Goal: Task Accomplishment & Management: Complete application form

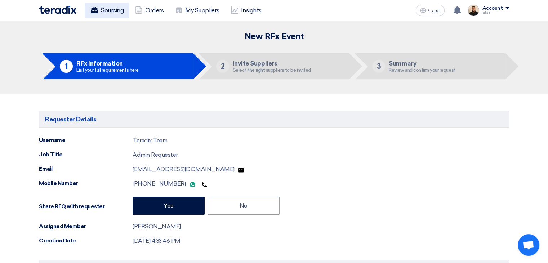
click at [118, 13] on link "Sourcing" at bounding box center [107, 11] width 44 height 16
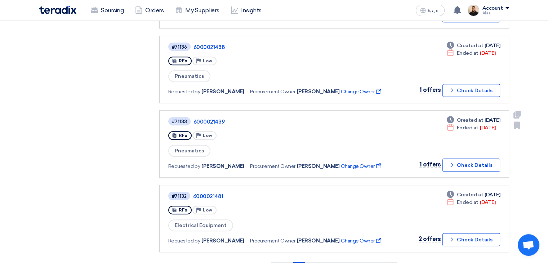
scroll to position [469, 0]
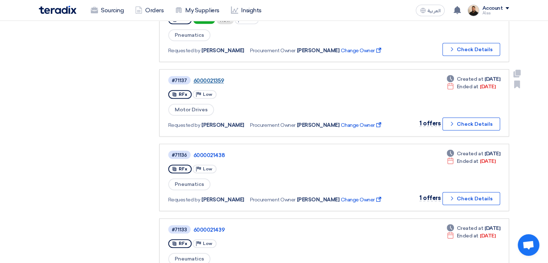
click at [211, 78] on link "6000021359" at bounding box center [284, 81] width 180 height 6
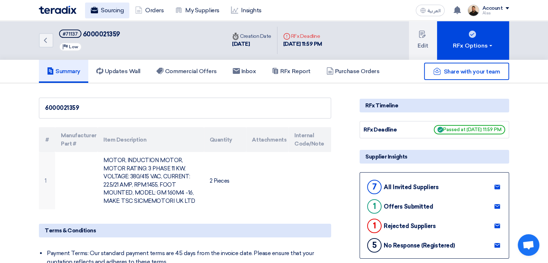
click at [112, 5] on link "Sourcing" at bounding box center [107, 11] width 44 height 16
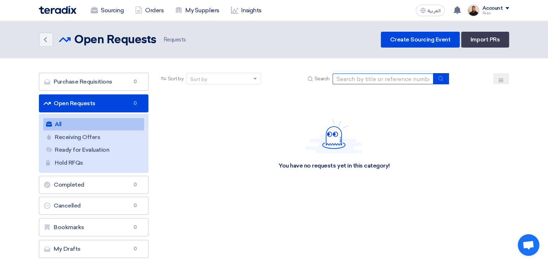
click at [365, 83] on input at bounding box center [383, 79] width 101 height 11
paste input "6000021654"
type input "6000021654"
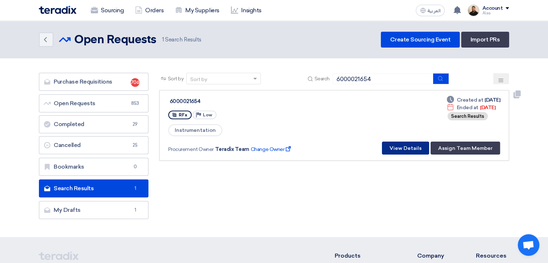
click at [407, 148] on button "View Details" at bounding box center [405, 148] width 47 height 13
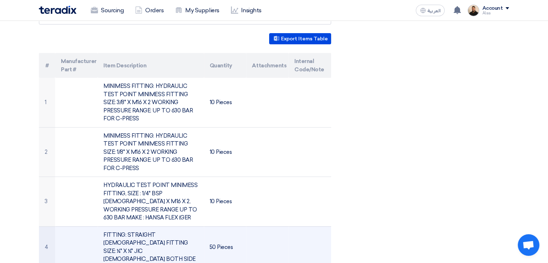
scroll to position [144, 0]
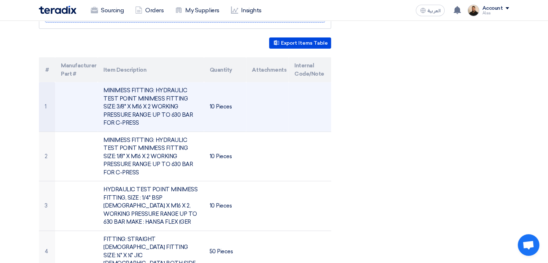
click at [149, 98] on td "MINIMESS FITTING: HYDRAULIC TEST POINT MINIMESS FITTING SIZE: 3/8" X M16 X 2 WO…" at bounding box center [151, 106] width 106 height 49
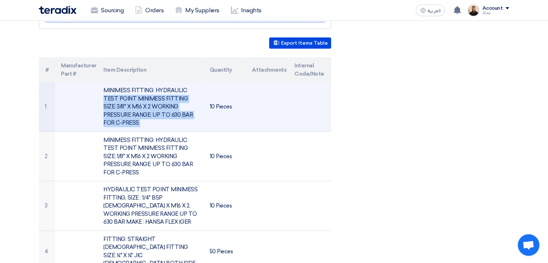
click at [149, 98] on td "MINIMESS FITTING: HYDRAULIC TEST POINT MINIMESS FITTING SIZE: 3/8" X M16 X 2 WO…" at bounding box center [151, 106] width 106 height 49
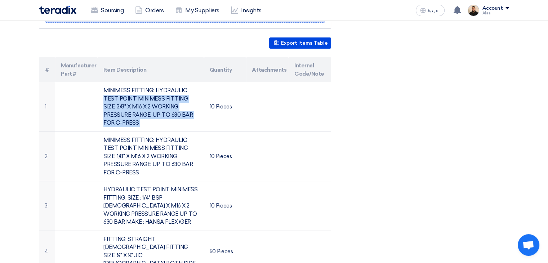
click at [381, 132] on div "6000021654 Requester Details Teradix Team Admin Requester, [EMAIL_ADDRESS][DOMA…" at bounding box center [274, 253] width 481 height 600
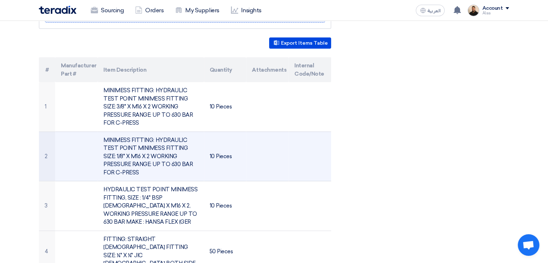
click at [129, 149] on td "MINIMESS FITTING: HYDRAULIC TEST POINT MINIMESS FITTING SIZE: 1/8" X M16 X 2 WO…" at bounding box center [151, 157] width 106 height 50
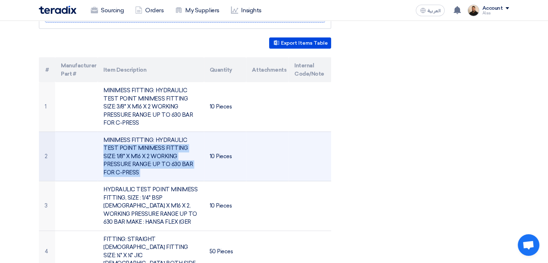
click at [129, 149] on td "MINIMESS FITTING: HYDRAULIC TEST POINT MINIMESS FITTING SIZE: 1/8" X M16 X 2 WO…" at bounding box center [151, 157] width 106 height 50
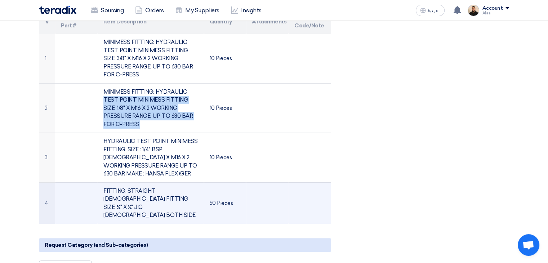
scroll to position [216, 0]
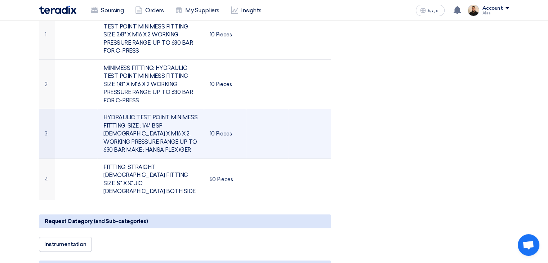
click at [155, 127] on td "HYDRAULIC TEST POINT MINIMESS FITTING, SIZE : 1/4" BSP [DEMOGRAPHIC_DATA] X M16…" at bounding box center [151, 134] width 106 height 50
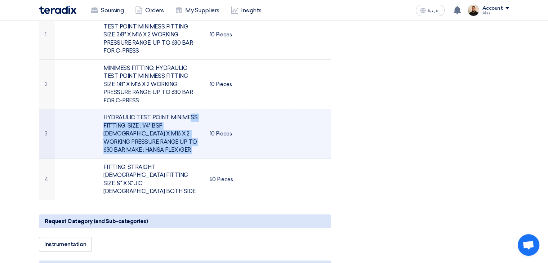
click at [155, 127] on td "HYDRAULIC TEST POINT MINIMESS FITTING, SIZE : 1/4" BSP [DEMOGRAPHIC_DATA] X M16…" at bounding box center [151, 134] width 106 height 50
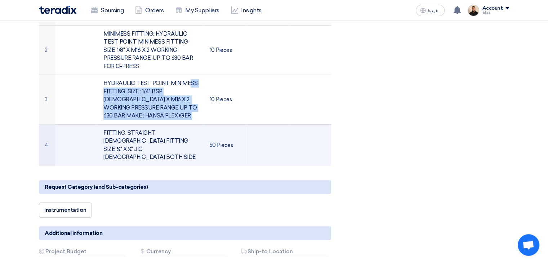
scroll to position [252, 0]
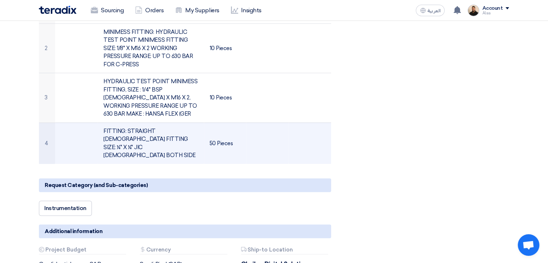
click at [148, 132] on td "FITTING: STRAIGHT [DEMOGRAPHIC_DATA] FITTING SIZE: ¼" X ¼" JIC [DEMOGRAPHIC_DAT…" at bounding box center [151, 143] width 106 height 41
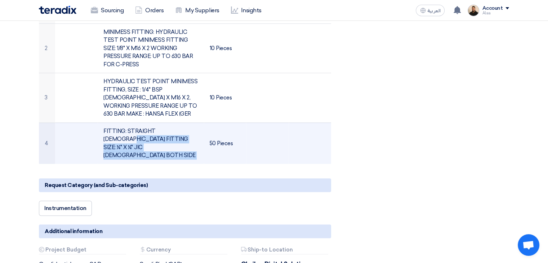
click at [148, 132] on td "FITTING: STRAIGHT [DEMOGRAPHIC_DATA] FITTING SIZE: ¼" X ¼" JIC [DEMOGRAPHIC_DAT…" at bounding box center [151, 143] width 106 height 41
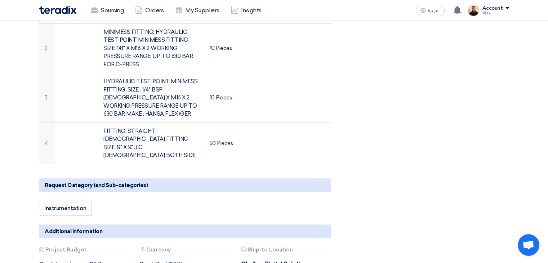
click at [407, 136] on div "6000021654 Requester Details Teradix Team Admin Requester, [EMAIL_ADDRESS][DOMA…" at bounding box center [274, 145] width 481 height 600
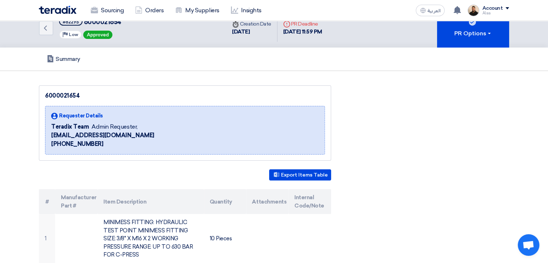
scroll to position [0, 0]
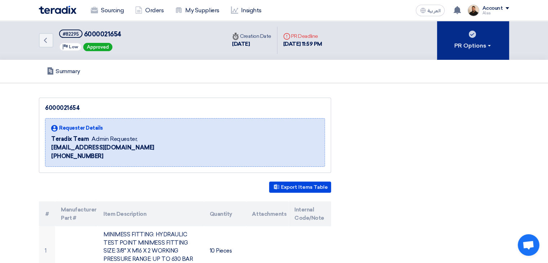
click at [491, 37] on button "PR Options" at bounding box center [473, 40] width 72 height 39
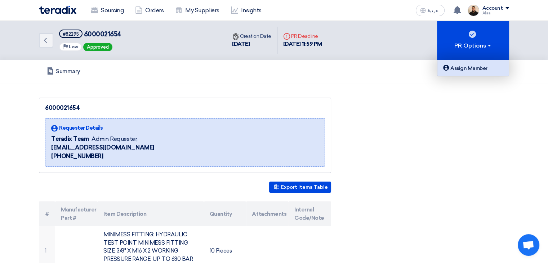
click at [479, 72] on div "Assign Member" at bounding box center [473, 68] width 63 height 9
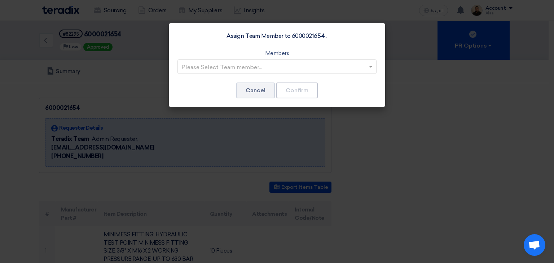
click at [330, 65] on input "text" at bounding box center [273, 67] width 184 height 12
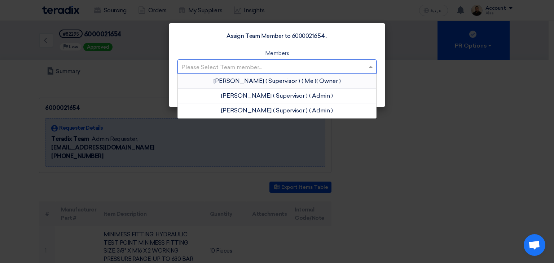
click at [318, 78] on app-roles "Owner" at bounding box center [329, 81] width 22 height 7
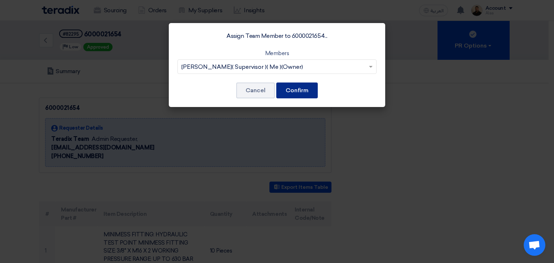
click at [307, 90] on button "Confirm" at bounding box center [296, 91] width 41 height 16
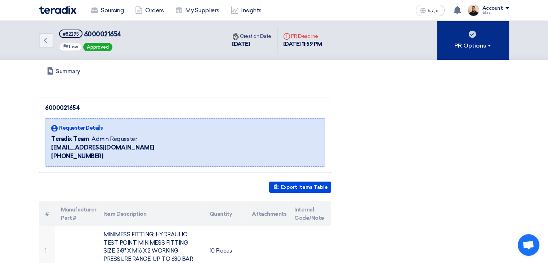
click at [475, 47] on div "PR Options" at bounding box center [474, 45] width 38 height 9
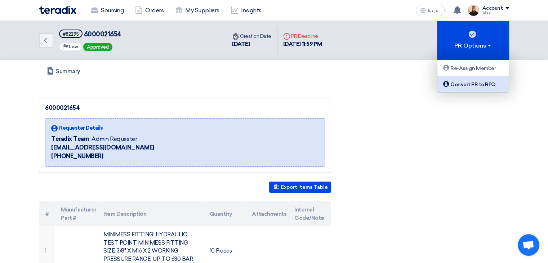
click at [472, 88] on div "Convert PR to RFQ" at bounding box center [473, 84] width 63 height 9
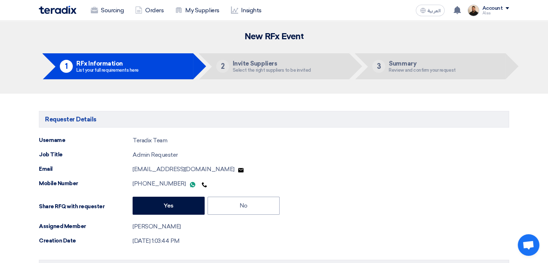
type input "[DATE]"
type input "11"
type input "59"
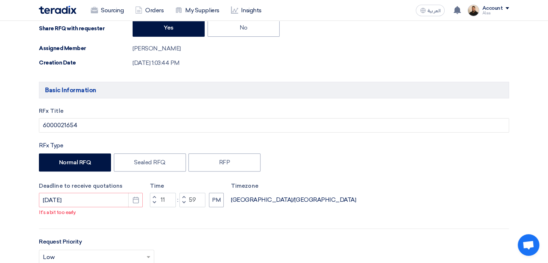
scroll to position [216, 0]
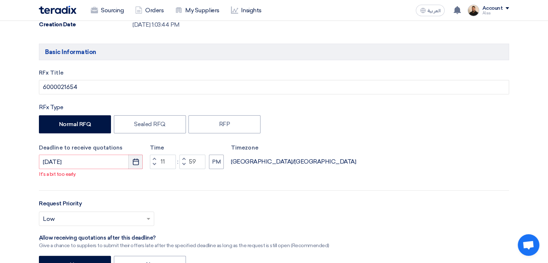
click at [131, 162] on button "Pick a date" at bounding box center [135, 162] width 14 height 14
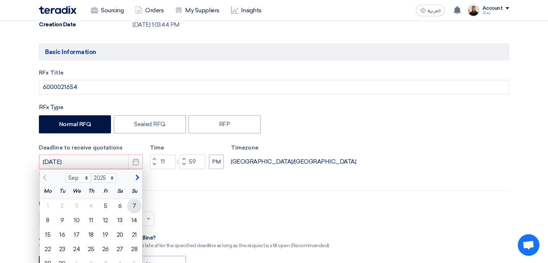
click at [134, 207] on div "7" at bounding box center [134, 206] width 14 height 14
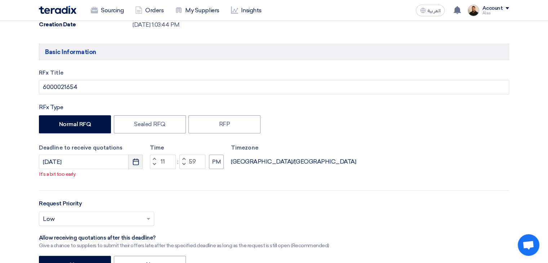
click at [138, 166] on button "Pick a date" at bounding box center [135, 162] width 14 height 14
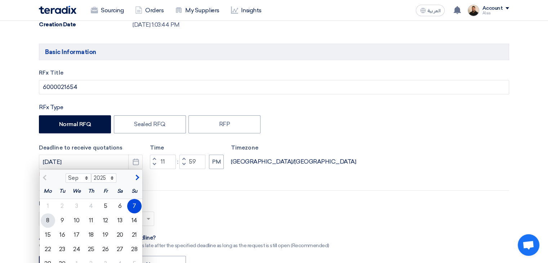
click at [51, 221] on div "8" at bounding box center [48, 220] width 14 height 14
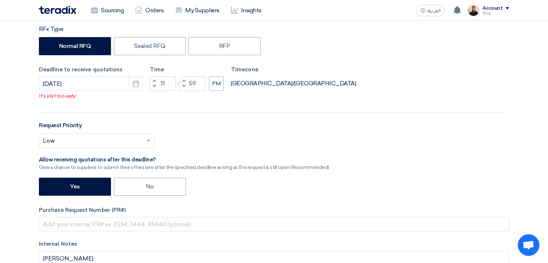
scroll to position [288, 0]
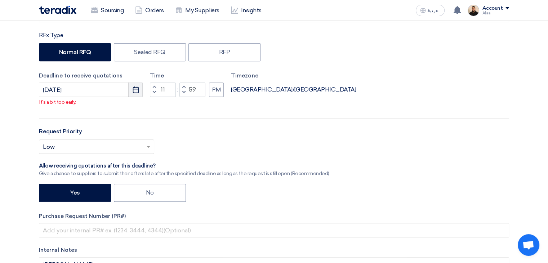
click at [134, 87] on icon "Pick a date" at bounding box center [135, 89] width 7 height 7
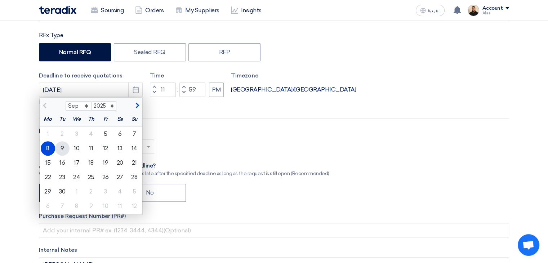
click at [64, 151] on div "9" at bounding box center [62, 148] width 14 height 14
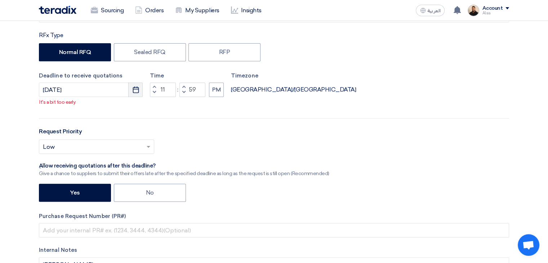
click at [141, 91] on button "Pick a date" at bounding box center [135, 90] width 14 height 14
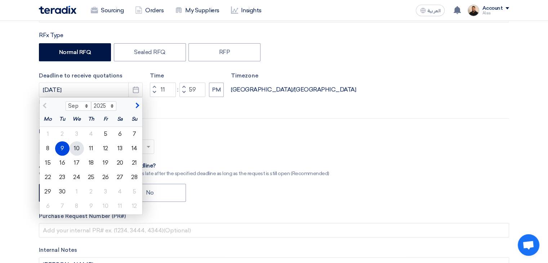
click at [80, 151] on div "10" at bounding box center [77, 148] width 14 height 14
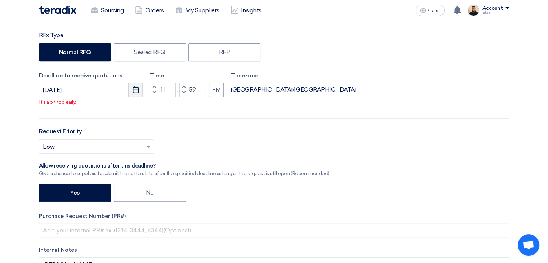
click at [137, 95] on button "Pick a date" at bounding box center [135, 90] width 14 height 14
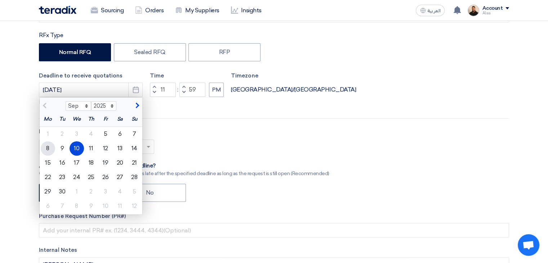
click at [47, 150] on div "8" at bounding box center [48, 148] width 14 height 14
type input "[DATE]"
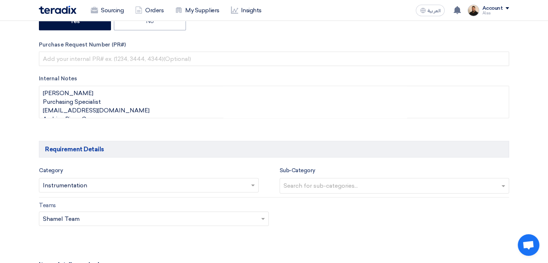
scroll to position [505, 0]
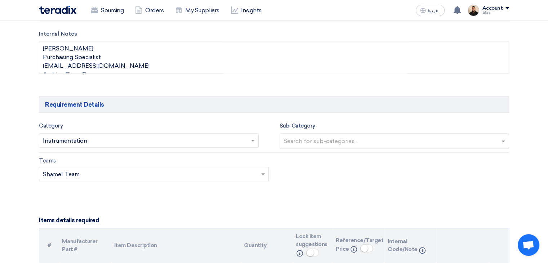
click at [213, 140] on input "text" at bounding box center [145, 142] width 205 height 12
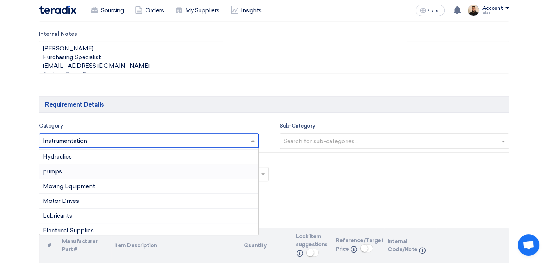
scroll to position [36, 0]
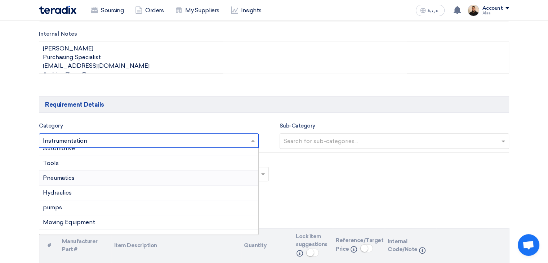
click at [75, 176] on span "Pneumatics" at bounding box center [59, 178] width 32 height 7
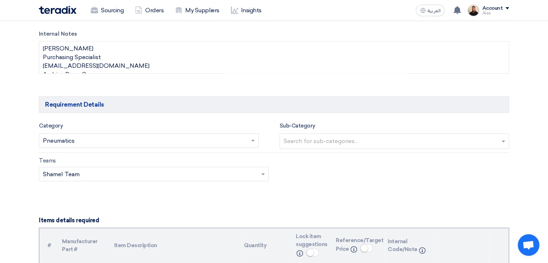
click at [319, 137] on input "text" at bounding box center [396, 142] width 224 height 12
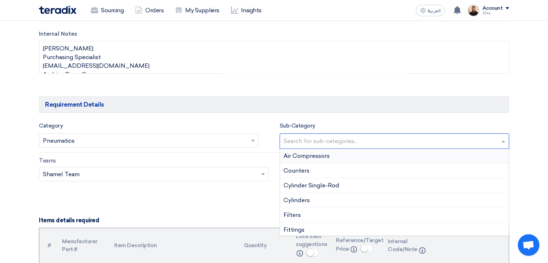
type input "f"
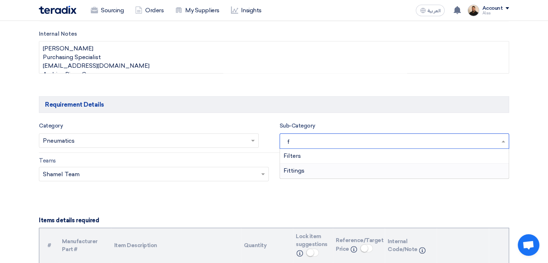
click at [308, 171] on div "Fittings" at bounding box center [394, 171] width 229 height 14
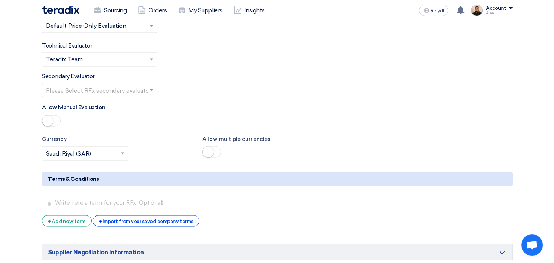
scroll to position [1298, 0]
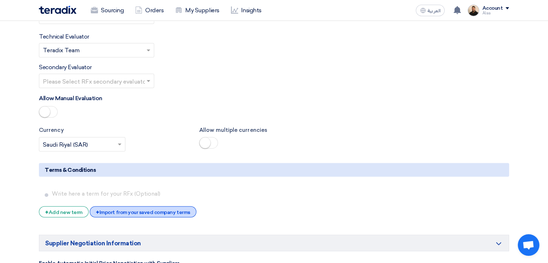
click at [142, 206] on div "+ Import from your saved company terms" at bounding box center [143, 211] width 106 height 11
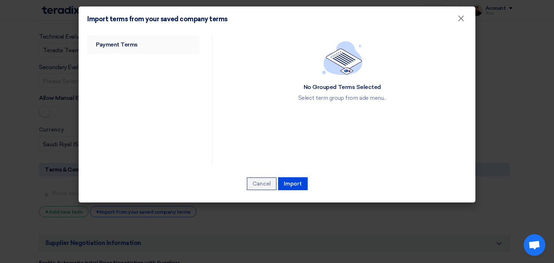
click at [128, 44] on link "Payment Terms" at bounding box center [143, 44] width 112 height 19
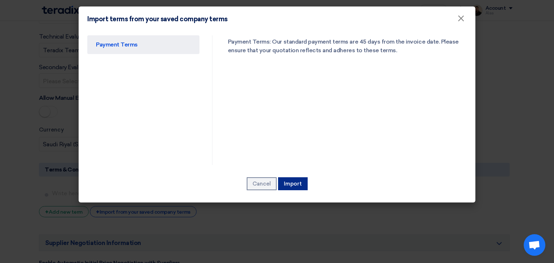
click at [288, 182] on button "Import" at bounding box center [293, 183] width 30 height 13
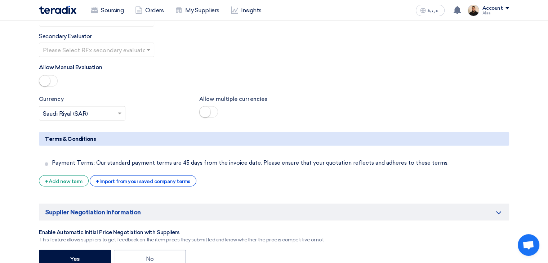
scroll to position [1393, 0]
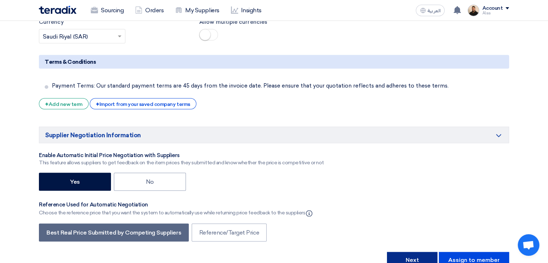
click at [427, 252] on button "Next" at bounding box center [412, 260] width 50 height 16
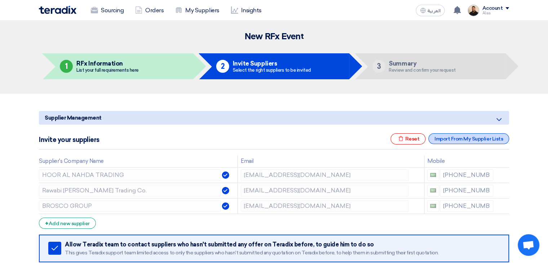
click at [444, 140] on div "Import From My Supplier Lists" at bounding box center [469, 138] width 81 height 11
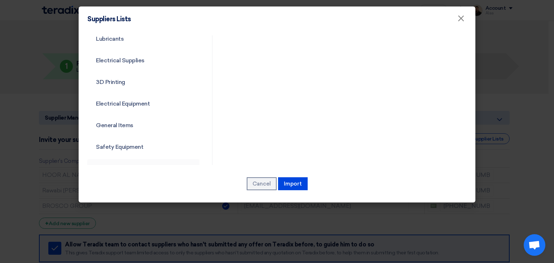
scroll to position [260, 0]
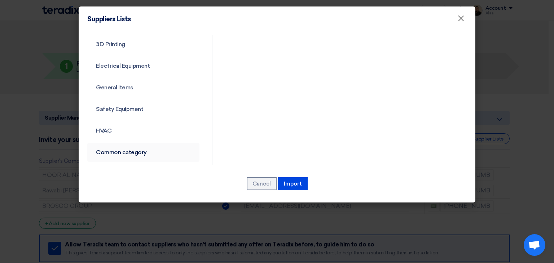
click at [129, 152] on link "Common category" at bounding box center [143, 152] width 112 height 19
click at [140, 151] on link "Common category" at bounding box center [143, 152] width 112 height 19
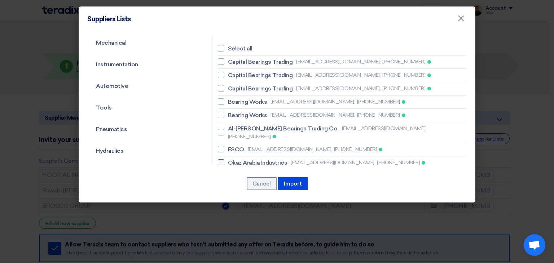
scroll to position [36, 0]
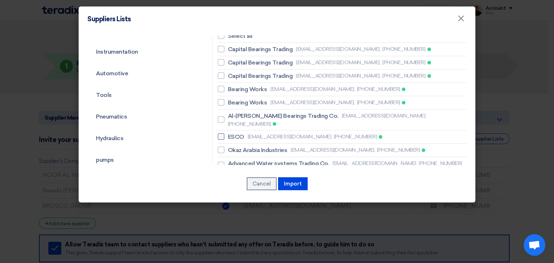
click at [233, 133] on span "ESCO" at bounding box center [236, 137] width 16 height 9
click at [233, 135] on input "ESCO [EMAIL_ADDRESS][DOMAIN_NAME], [PHONE_NUMBER]" at bounding box center [230, 137] width 5 height 5
checkbox input "true"
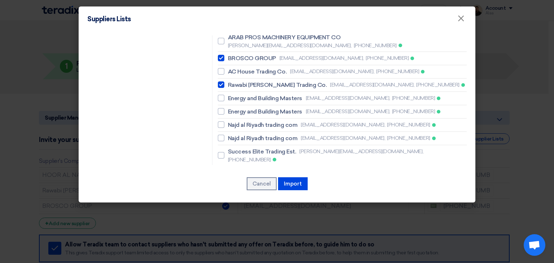
scroll to position [469, 0]
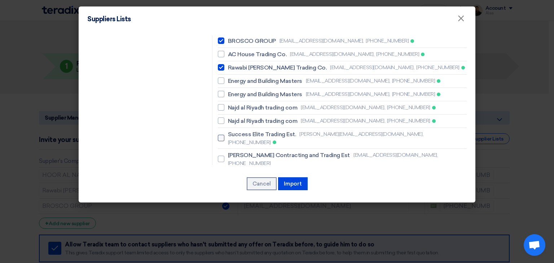
click at [241, 130] on span "Success Elite Trading Est." at bounding box center [262, 134] width 68 height 9
click at [233, 136] on input "Success Elite Trading Est. [PERSON_NAME][EMAIL_ADDRESS][DOMAIN_NAME], [PHONE_NU…" at bounding box center [230, 138] width 5 height 5
checkbox input "true"
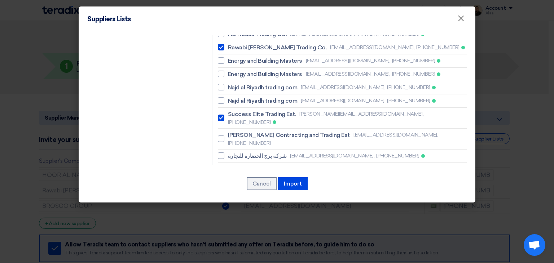
scroll to position [505, 0]
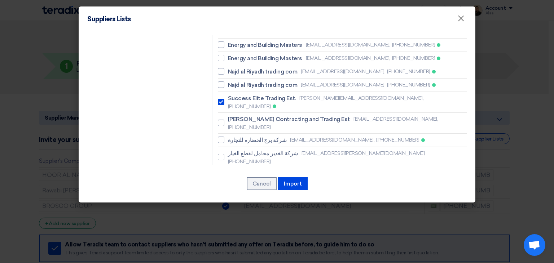
click at [246, 170] on span "BESTOPTION A/C & REFRIGERTION EST" at bounding box center [282, 174] width 109 height 9
click at [233, 176] on input "BESTOPTION A/C & REFRIGERTION EST [EMAIL_ADDRESS][DOMAIN_NAME], [PHONE_NUMBER]" at bounding box center [230, 178] width 5 height 5
checkbox input "true"
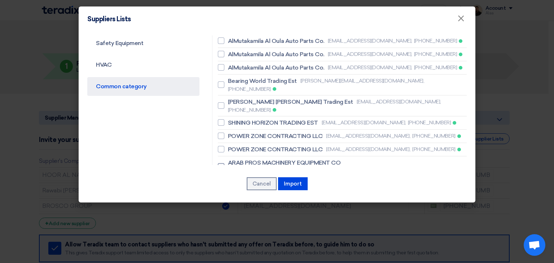
scroll to position [290, 0]
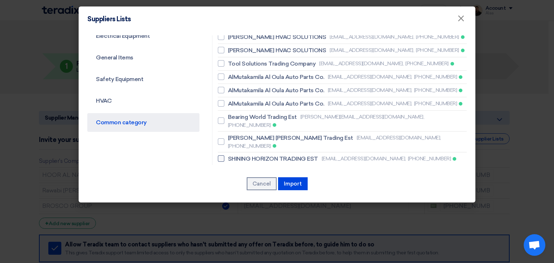
click at [246, 155] on span "SHINING HORIZON TRADING EST" at bounding box center [273, 159] width 90 height 9
click at [233, 157] on input "SHINING HORIZON TRADING EST [EMAIL_ADDRESS][DOMAIN_NAME], [PHONE_NUMBER]" at bounding box center [230, 159] width 5 height 5
checkbox input "true"
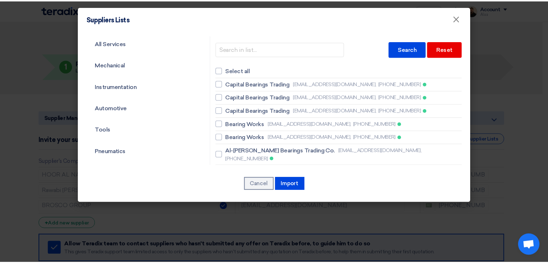
scroll to position [0, 0]
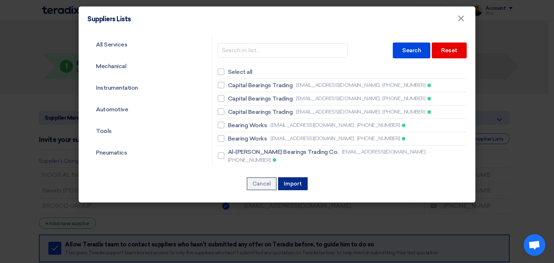
click at [296, 182] on button "Import" at bounding box center [293, 183] width 30 height 13
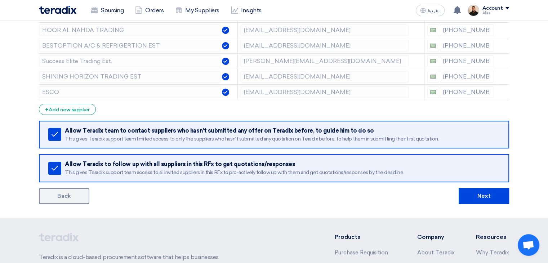
scroll to position [180, 0]
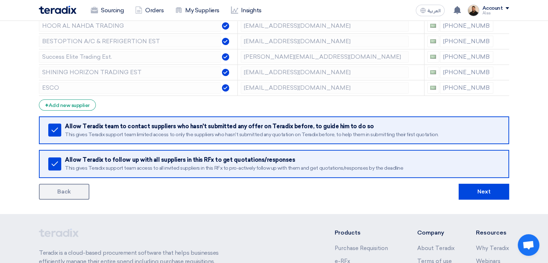
click at [484, 181] on form "Supplier Management Minimize/Maximize Category Invite your suppliers Excel file…" at bounding box center [274, 65] width 471 height 269
click at [486, 190] on button "Next" at bounding box center [484, 192] width 50 height 16
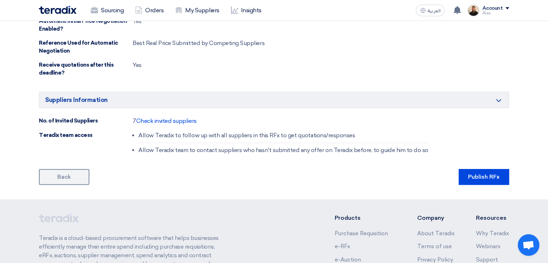
scroll to position [505, 0]
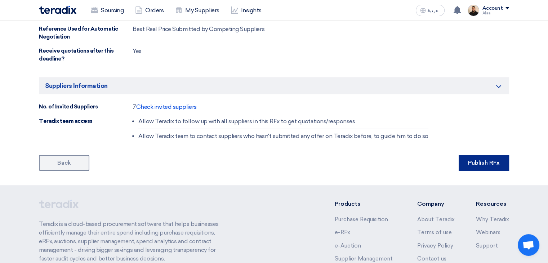
click at [482, 155] on button "Publish RFx" at bounding box center [484, 163] width 50 height 16
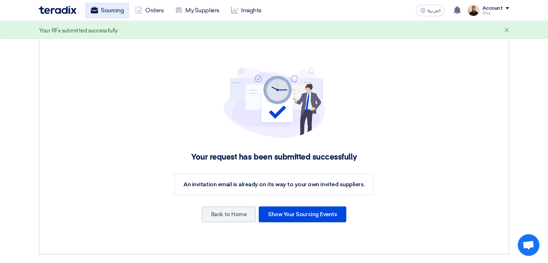
click at [114, 17] on link "Sourcing" at bounding box center [107, 11] width 44 height 16
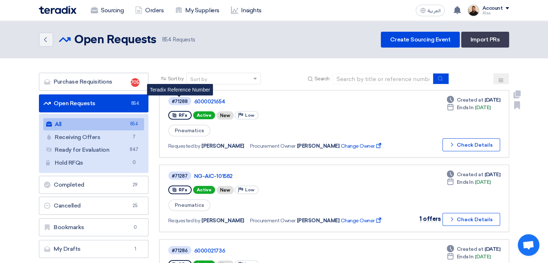
click at [180, 99] on div "#71288" at bounding box center [180, 101] width 16 height 5
copy div "71288"
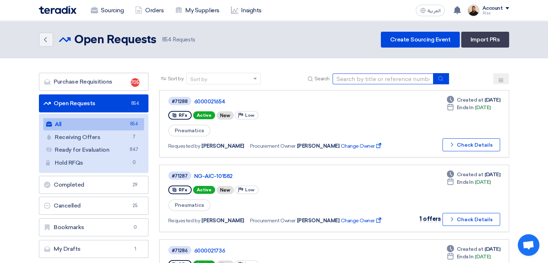
click at [396, 78] on input at bounding box center [383, 79] width 101 height 11
paste input "LHS Motor"
type input "LHS Motor"
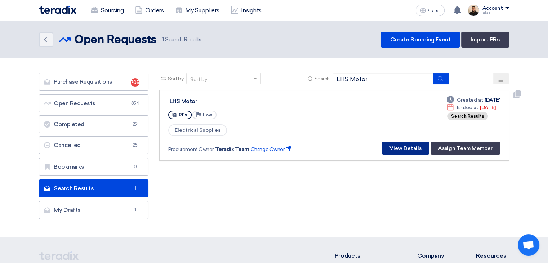
click at [410, 148] on button "View Details" at bounding box center [405, 148] width 47 height 13
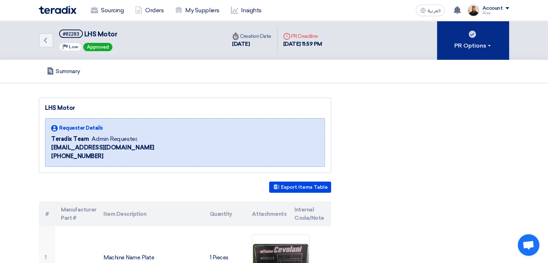
click at [475, 42] on div "PR Options" at bounding box center [474, 45] width 38 height 9
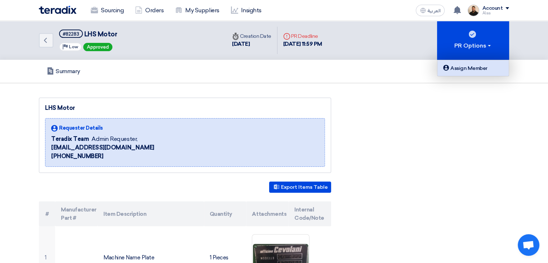
click at [469, 71] on div "Assign Member" at bounding box center [473, 68] width 63 height 9
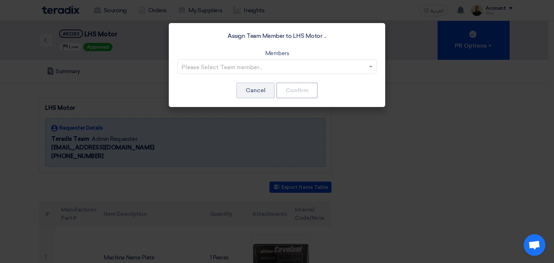
click at [347, 63] on input "text" at bounding box center [273, 67] width 184 height 12
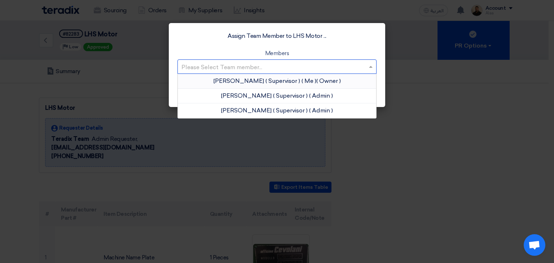
click at [301, 79] on span "( Me )" at bounding box center [308, 81] width 15 height 7
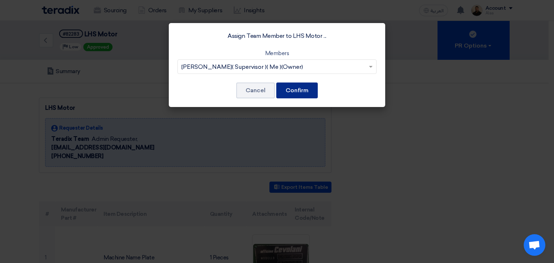
click at [300, 87] on button "Confirm" at bounding box center [296, 91] width 41 height 16
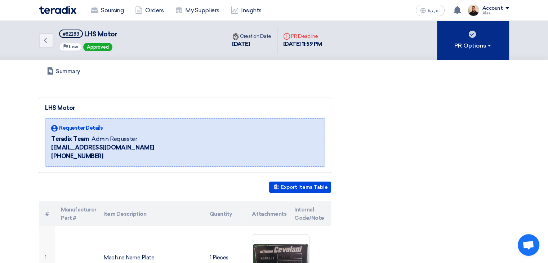
click at [472, 42] on div "PR Options" at bounding box center [474, 45] width 38 height 9
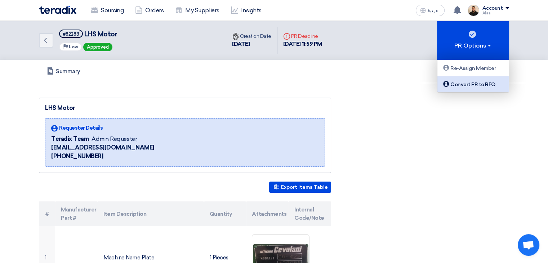
click at [484, 85] on div "Convert PR to RFQ" at bounding box center [473, 84] width 63 height 9
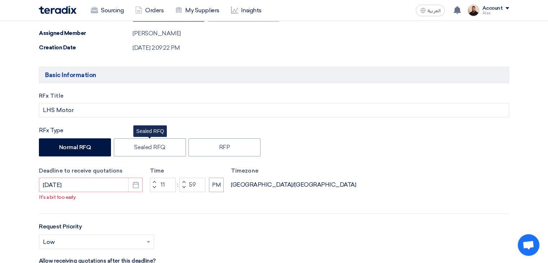
scroll to position [216, 0]
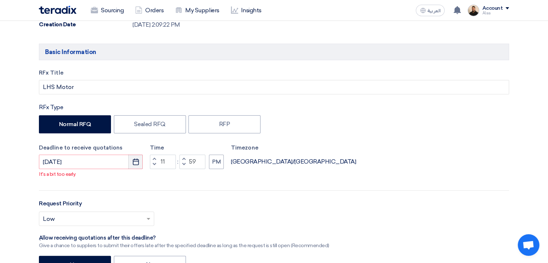
click at [138, 158] on icon "Pick a date" at bounding box center [135, 161] width 7 height 7
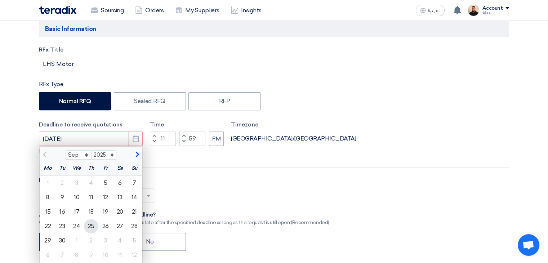
scroll to position [288, 0]
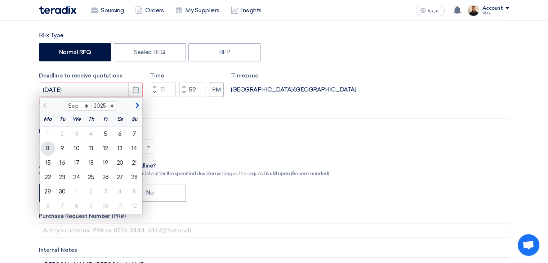
click at [47, 146] on div "8" at bounding box center [48, 148] width 14 height 14
type input "[DATE]"
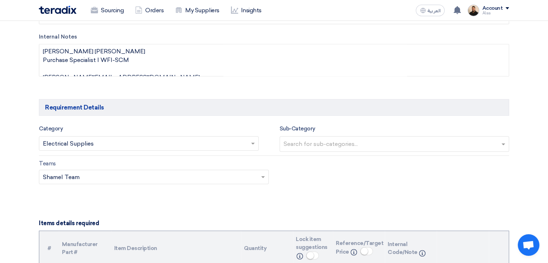
scroll to position [541, 0]
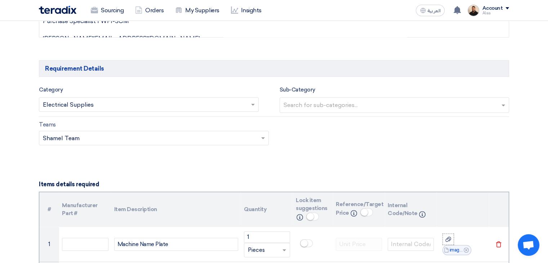
click at [200, 104] on input "text" at bounding box center [145, 106] width 205 height 12
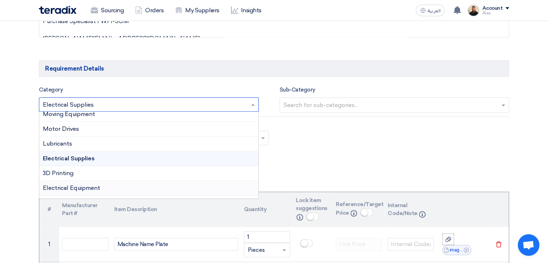
scroll to position [144, 0]
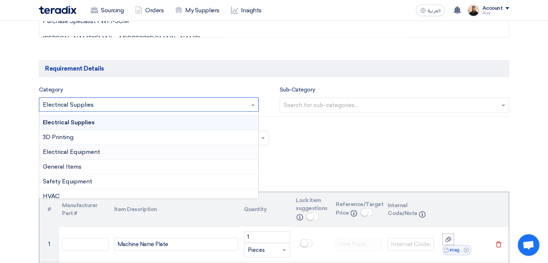
click at [88, 154] on div "Electrical Equipment" at bounding box center [148, 152] width 219 height 15
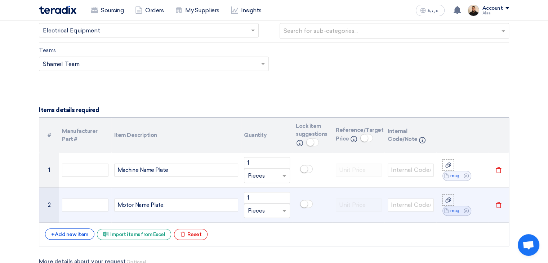
scroll to position [649, 0]
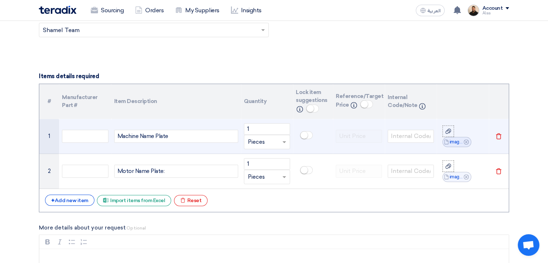
click at [156, 140] on div "Machine Name Plate" at bounding box center [176, 136] width 124 height 13
click at [156, 139] on div "Machine Name Plate" at bounding box center [176, 136] width 124 height 13
paste div
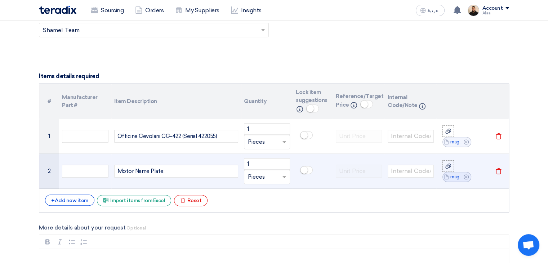
click at [173, 168] on div "Motor Name Plate:" at bounding box center [176, 171] width 124 height 13
click at [166, 166] on div "Motor Name Plate:" at bounding box center [176, 171] width 124 height 13
paste div
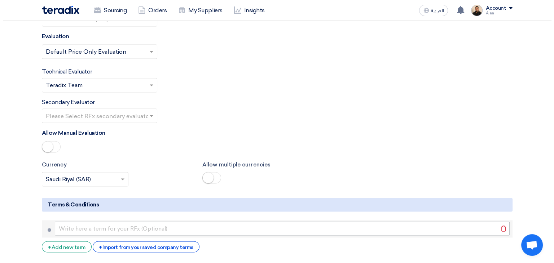
scroll to position [1154, 0]
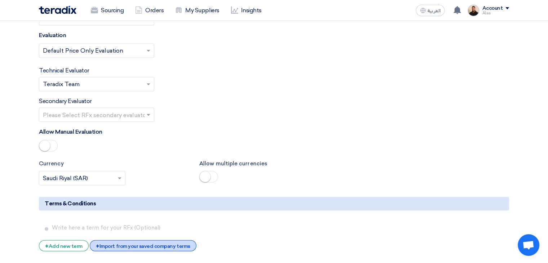
click at [149, 240] on div "+ Import from your saved company terms" at bounding box center [143, 245] width 106 height 11
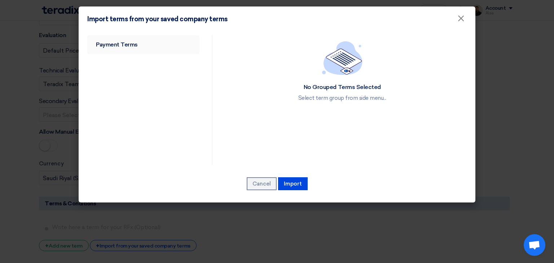
click at [118, 53] on link "Payment Terms" at bounding box center [143, 44] width 112 height 19
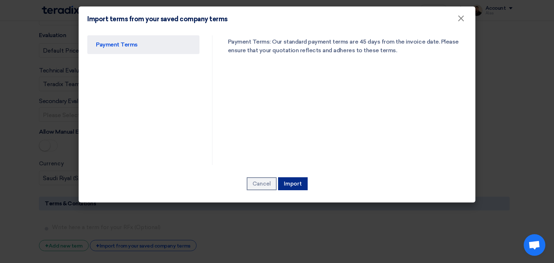
click at [287, 184] on button "Import" at bounding box center [293, 183] width 30 height 13
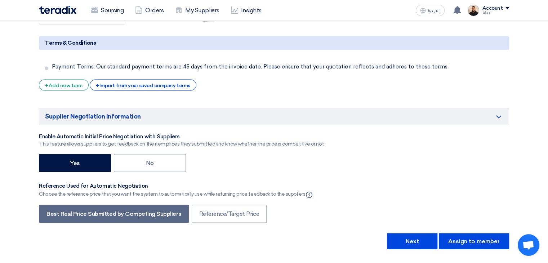
scroll to position [1321, 0]
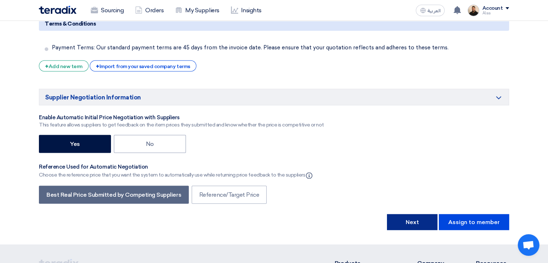
click at [401, 214] on button "Next" at bounding box center [412, 222] width 50 height 16
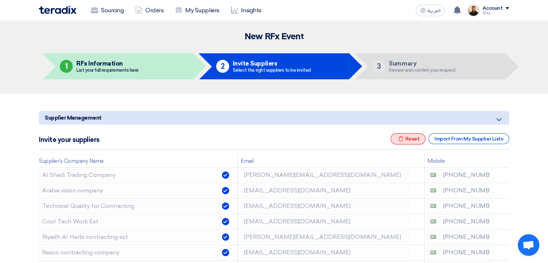
click at [404, 142] on div "Excel file Reset" at bounding box center [408, 138] width 35 height 11
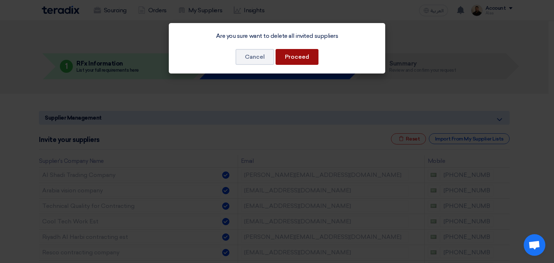
click at [292, 59] on button "Proceed" at bounding box center [296, 57] width 43 height 16
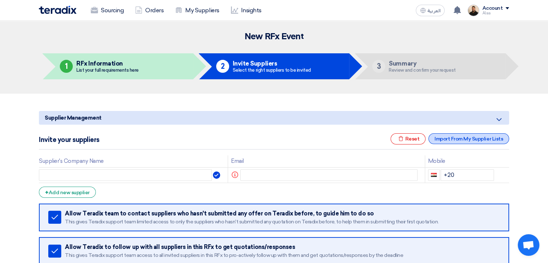
click at [450, 138] on div "Import From My Supplier Lists" at bounding box center [469, 138] width 81 height 11
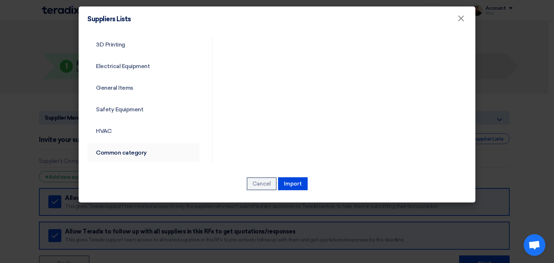
scroll to position [260, 0]
click at [129, 156] on link "Common category" at bounding box center [143, 152] width 112 height 19
click at [133, 150] on link "Common category" at bounding box center [143, 152] width 112 height 19
click at [125, 149] on link "Common category" at bounding box center [143, 152] width 112 height 19
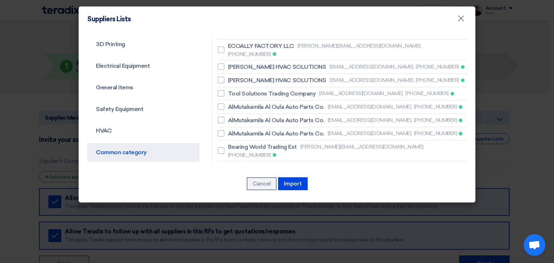
click at [245, 185] on span "SHINING HORIZON TRADING EST" at bounding box center [273, 189] width 90 height 9
click at [233, 186] on input "SHINING HORIZON TRADING EST [EMAIL_ADDRESS][DOMAIN_NAME], [PHONE_NUMBER]" at bounding box center [230, 188] width 5 height 5
checkbox input "true"
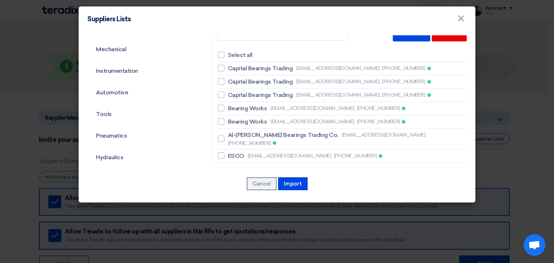
scroll to position [8, 0]
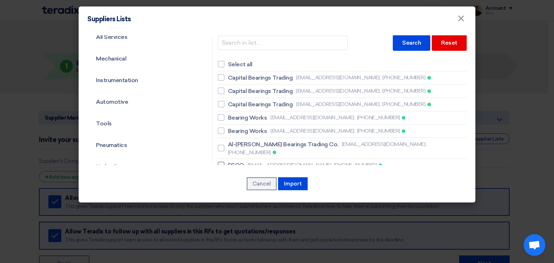
click at [235, 161] on span "ESCO" at bounding box center [236, 165] width 16 height 9
click at [233, 163] on input "ESCO [EMAIL_ADDRESS][DOMAIN_NAME], [PHONE_NUMBER]" at bounding box center [230, 165] width 5 height 5
checkbox input "true"
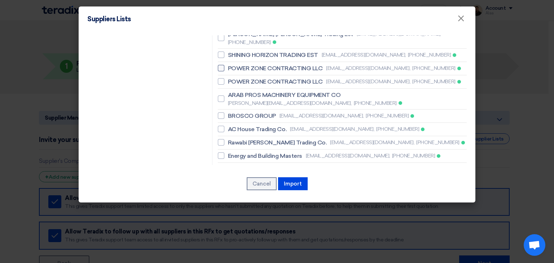
scroll to position [404, 0]
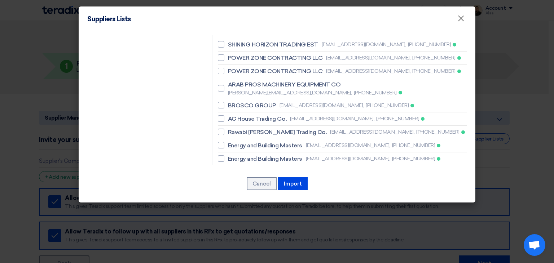
click at [263, 195] on span "Success Elite Trading Est." at bounding box center [262, 199] width 68 height 9
click at [233, 200] on input "Success Elite Trading Est. [PERSON_NAME][EMAIL_ADDRESS][DOMAIN_NAME], [PHONE_NU…" at bounding box center [230, 202] width 5 height 5
checkbox input "true"
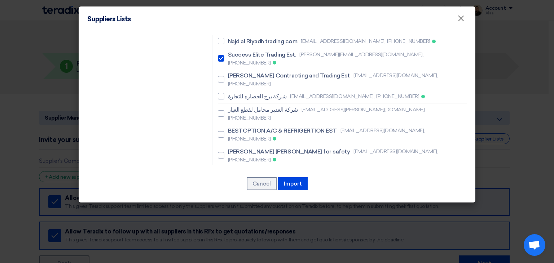
scroll to position [512, 0]
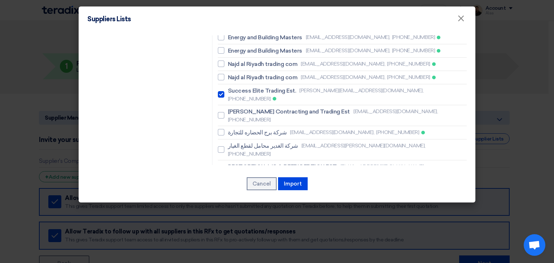
click at [252, 163] on span "BESTOPTION A/C & REFRIGERTION EST" at bounding box center [282, 167] width 109 height 9
click at [233, 168] on input "BESTOPTION A/C & REFRIGERTION EST [EMAIL_ADDRESS][DOMAIN_NAME], [PHONE_NUMBER]" at bounding box center [230, 170] width 5 height 5
checkbox input "true"
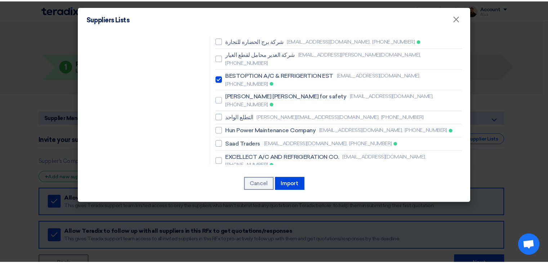
scroll to position [614, 0]
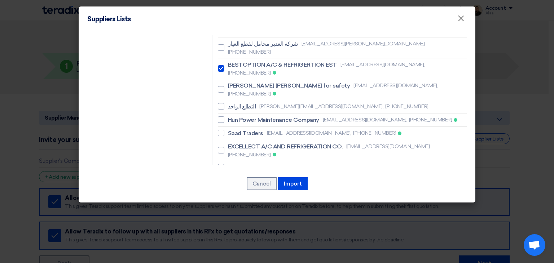
click at [255, 203] on span "Resco contracting company" at bounding box center [266, 207] width 76 height 9
click at [233, 205] on input "Resco contracting company [EMAIL_ADDRESS][DOMAIN_NAME], [PHONE_NUMBER]" at bounding box center [230, 207] width 5 height 5
checkbox input "true"
click at [286, 181] on button "Import" at bounding box center [293, 183] width 30 height 13
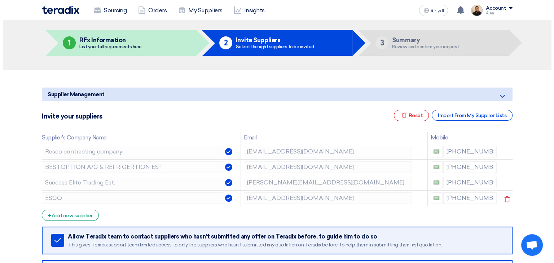
scroll to position [36, 0]
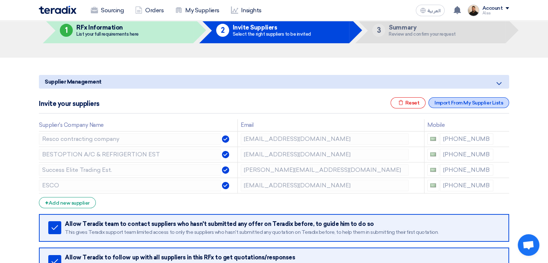
click at [480, 98] on div "Import From My Supplier Lists" at bounding box center [469, 102] width 81 height 11
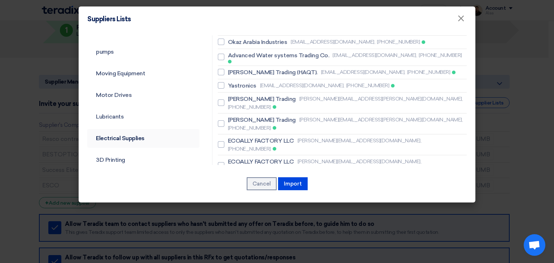
scroll to position [180, 0]
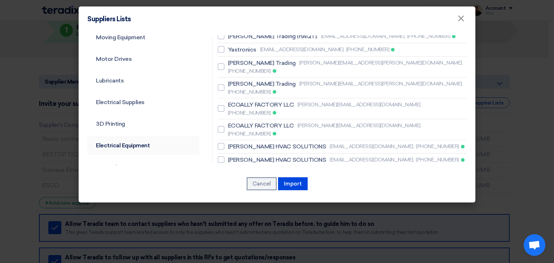
click at [135, 142] on link "Electrical Equipment" at bounding box center [143, 145] width 112 height 19
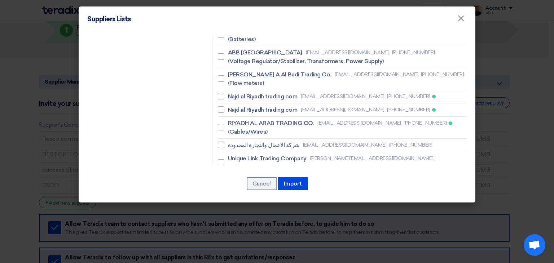
scroll to position [1515, 0]
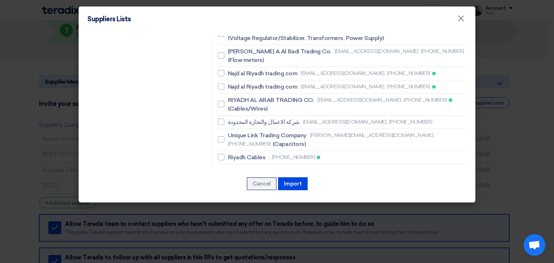
checkbox input "true"
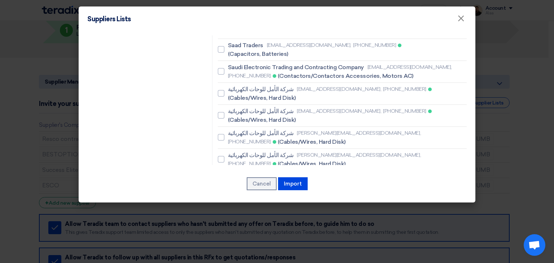
scroll to position [1776, 0]
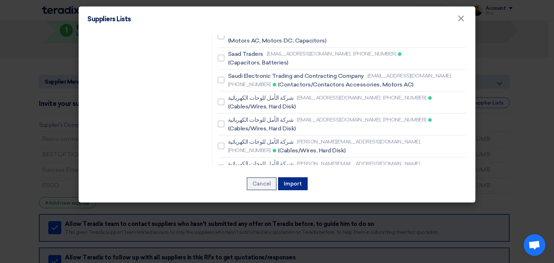
click at [295, 185] on button "Import" at bounding box center [293, 183] width 30 height 13
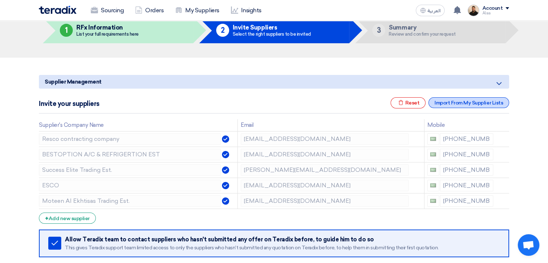
click at [469, 102] on div "Import From My Supplier Lists" at bounding box center [469, 102] width 81 height 11
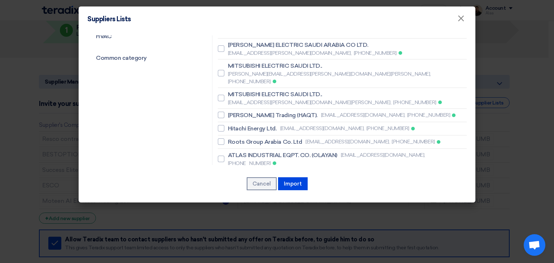
scroll to position [361, 0]
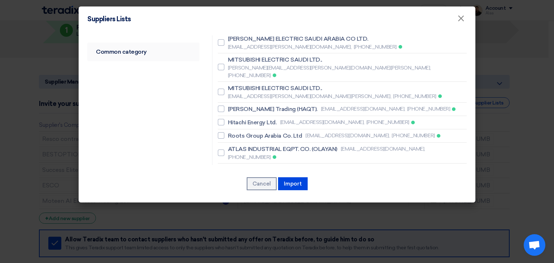
click at [129, 55] on link "Common category" at bounding box center [143, 52] width 112 height 19
click at [150, 51] on link "Common category" at bounding box center [143, 52] width 112 height 19
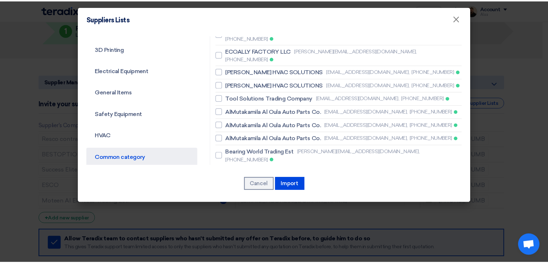
scroll to position [254, 0]
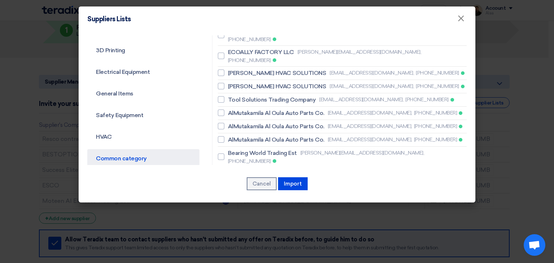
click at [250, 191] on span "SHINING HORIZON TRADING EST" at bounding box center [273, 195] width 90 height 9
click at [233, 193] on input "SHINING HORIZON TRADING EST [EMAIL_ADDRESS][DOMAIN_NAME], [PHONE_NUMBER]" at bounding box center [230, 195] width 5 height 5
checkbox input "true"
click at [296, 180] on button "Import" at bounding box center [293, 183] width 30 height 13
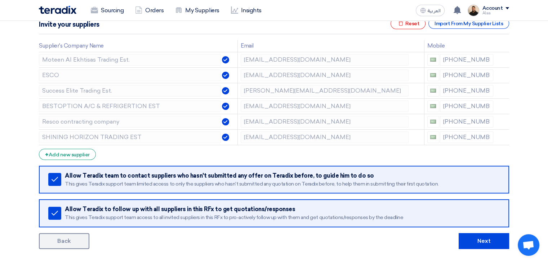
scroll to position [144, 0]
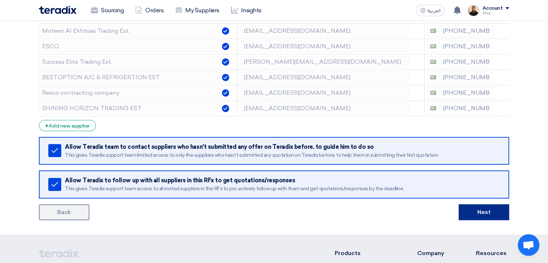
click at [474, 209] on button "Next" at bounding box center [484, 212] width 50 height 16
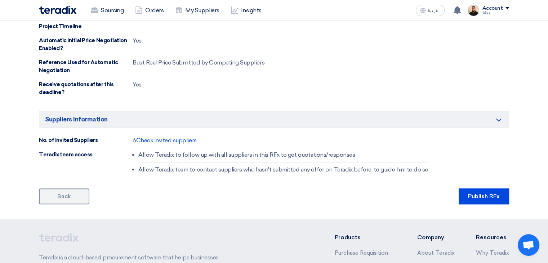
scroll to position [433, 0]
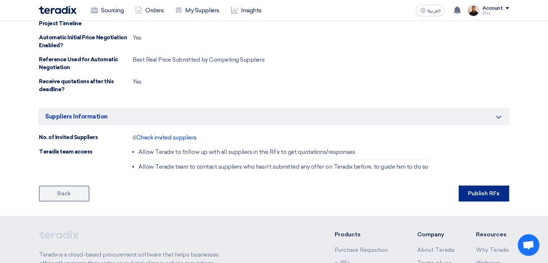
click at [480, 189] on button "Publish RFx" at bounding box center [484, 194] width 50 height 16
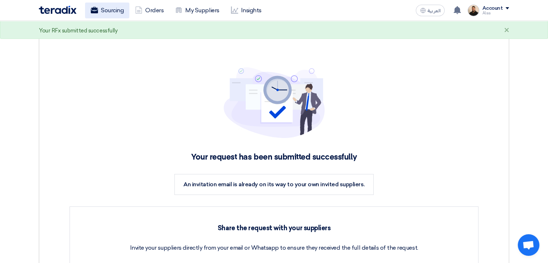
click at [113, 7] on link "Sourcing" at bounding box center [107, 11] width 44 height 16
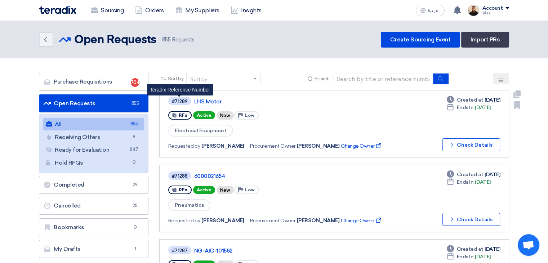
click at [182, 101] on div "#71289" at bounding box center [180, 101] width 16 height 5
copy div "71289"
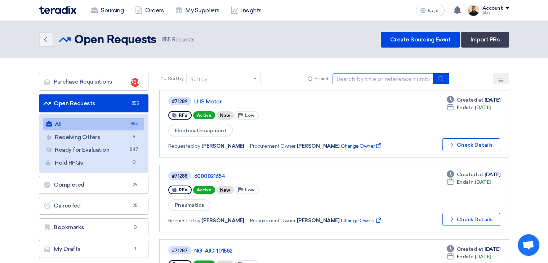
drag, startPoint x: 358, startPoint y: 79, endPoint x: 362, endPoint y: 79, distance: 4.0
click at [358, 79] on input at bounding box center [383, 79] width 101 height 11
paste input "6000021349"
type input "6000021349"
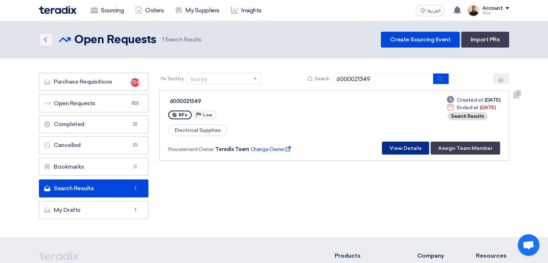
click at [425, 149] on button "View Details" at bounding box center [405, 148] width 47 height 13
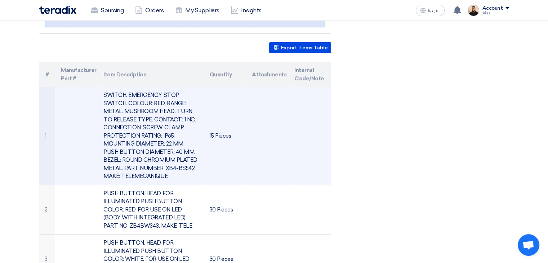
scroll to position [144, 0]
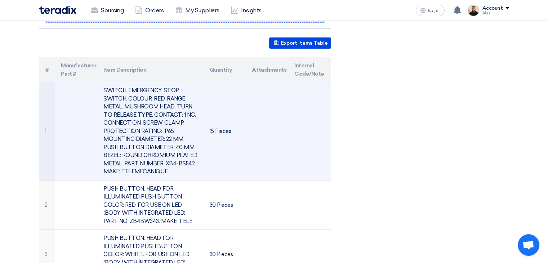
click at [144, 114] on td "SWITCH. EMERGENCY STOP SWITCH. COLOUR: RED. RANGE: METAL. MUSHROOM HEAD. TURN T…" at bounding box center [151, 131] width 106 height 98
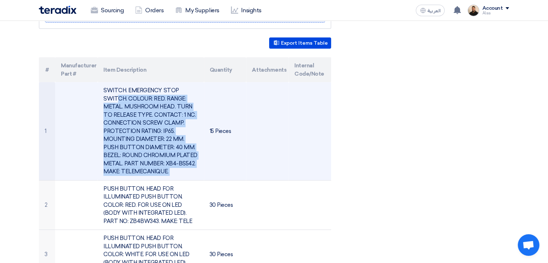
click at [144, 114] on td "SWITCH. EMERGENCY STOP SWITCH. COLOUR: RED. RANGE: METAL. MUSHROOM HEAD. TURN T…" at bounding box center [151, 131] width 106 height 98
click at [136, 119] on td "SWITCH. EMERGENCY STOP SWITCH. COLOUR: RED. RANGE: METAL. MUSHROOM HEAD. TURN T…" at bounding box center [151, 131] width 106 height 98
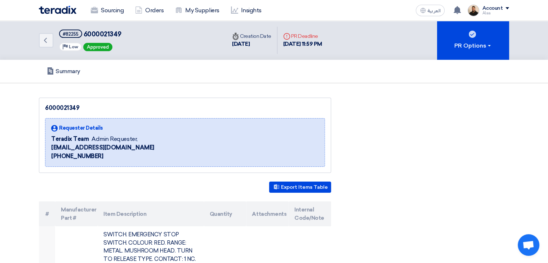
scroll to position [0, 0]
